Goal: Check status: Check status

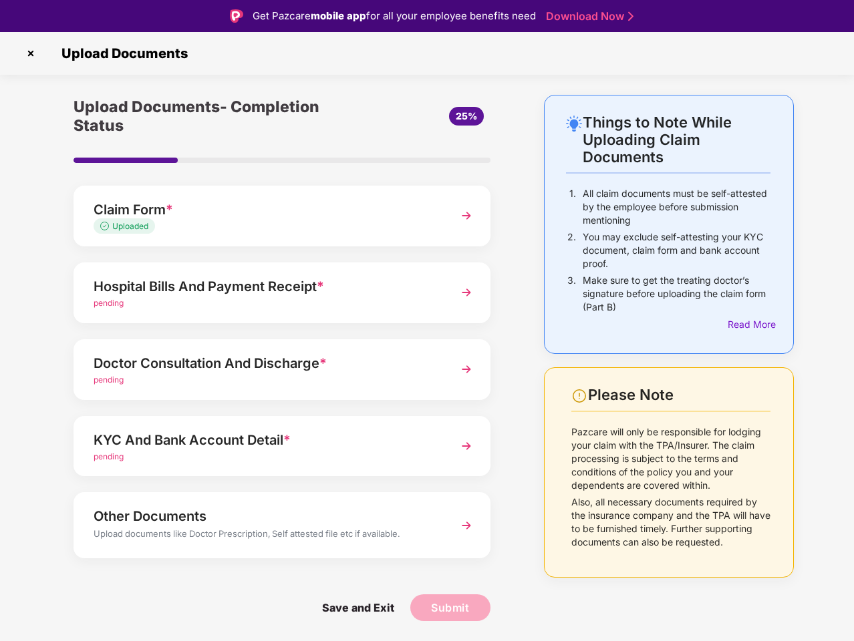
click at [31, 53] on img at bounding box center [30, 53] width 21 height 21
